Goal: Navigation & Orientation: Find specific page/section

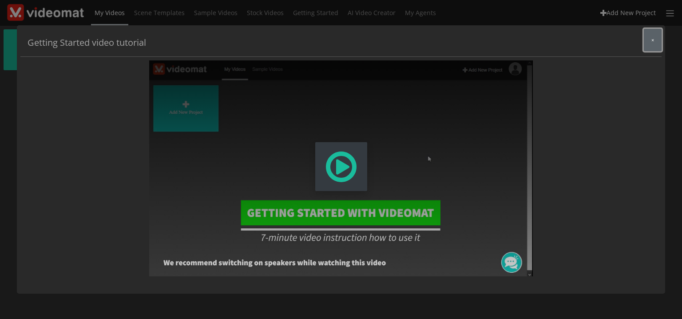
click at [650, 44] on button "×" at bounding box center [653, 40] width 18 height 22
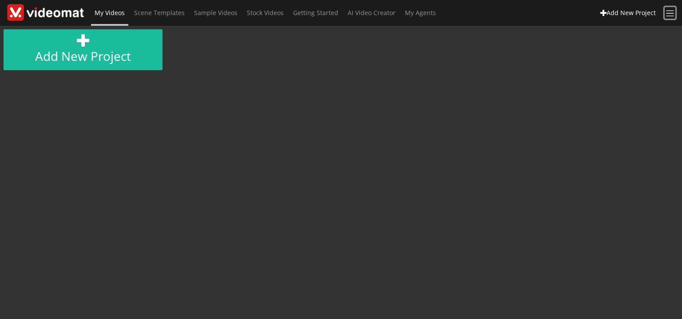
click at [668, 11] on span at bounding box center [671, 13] width 10 height 10
click at [640, 31] on div "AI Credits: 50" at bounding box center [639, 32] width 71 height 16
click at [425, 14] on span "My Agents" at bounding box center [420, 12] width 31 height 8
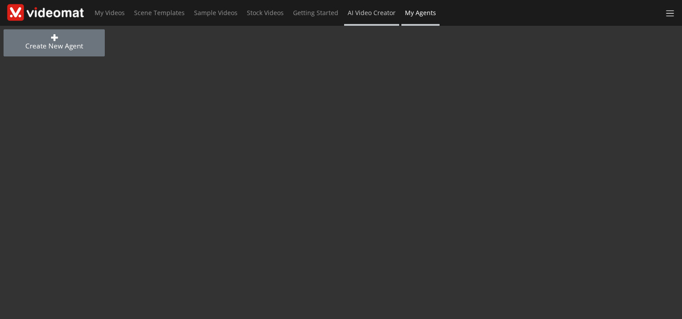
click at [372, 10] on span "AI Video Creator" at bounding box center [372, 12] width 48 height 8
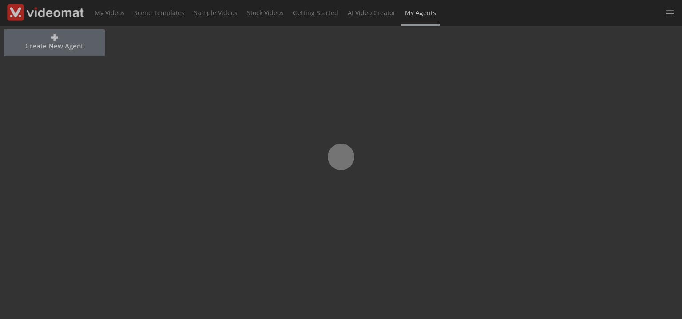
drag, startPoint x: 0, startPoint y: 0, endPoint x: 147, endPoint y: 65, distance: 160.9
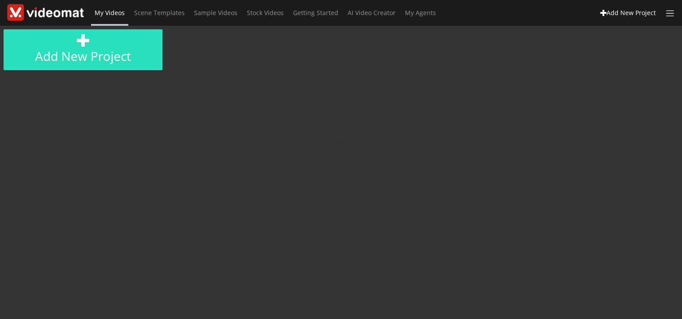
drag, startPoint x: 0, startPoint y: 0, endPoint x: 151, endPoint y: 67, distance: 165.3
